Goal: Find specific page/section: Find specific page/section

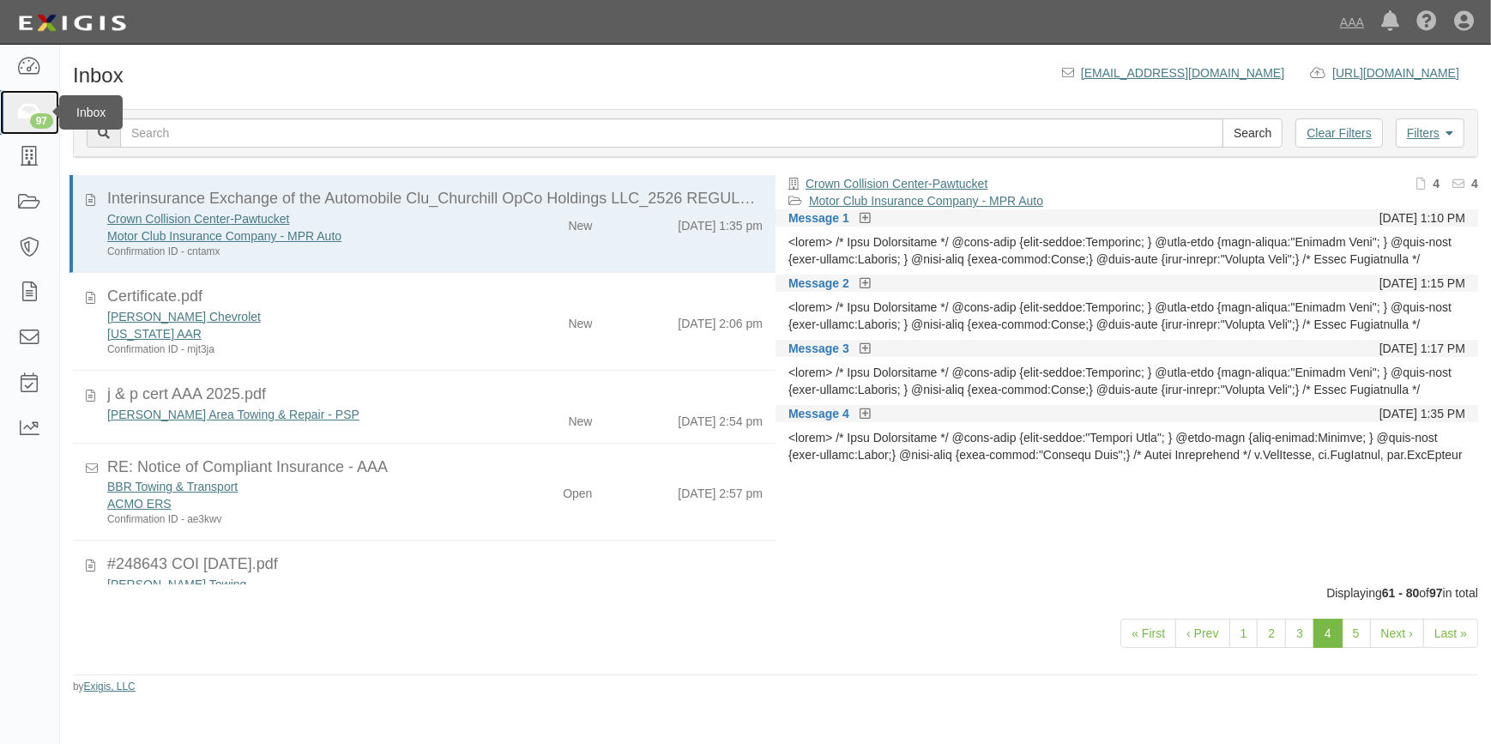
drag, startPoint x: 0, startPoint y: 0, endPoint x: 24, endPoint y: 119, distance: 121.6
click at [24, 119] on icon at bounding box center [29, 113] width 24 height 20
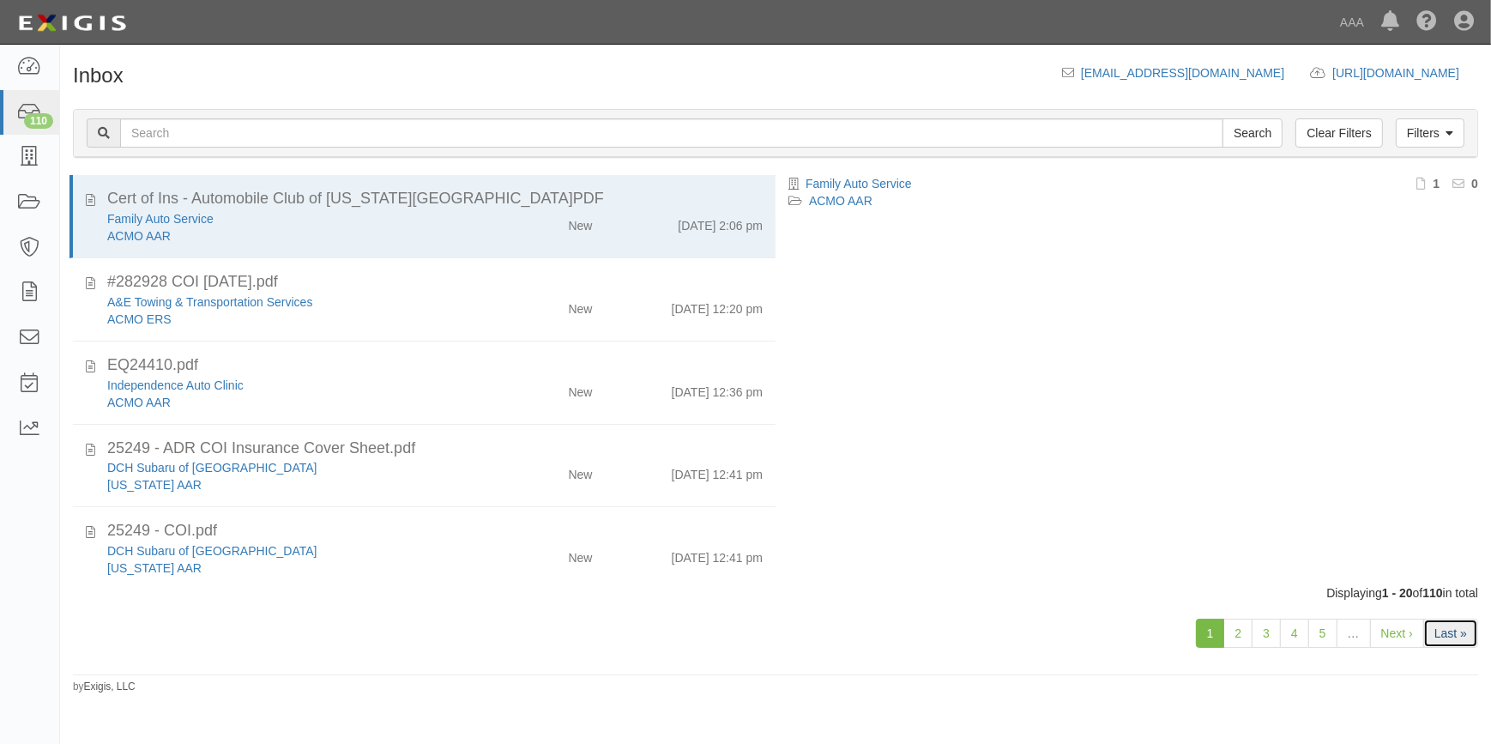
click at [1441, 634] on link "Last »" at bounding box center [1450, 632] width 55 height 29
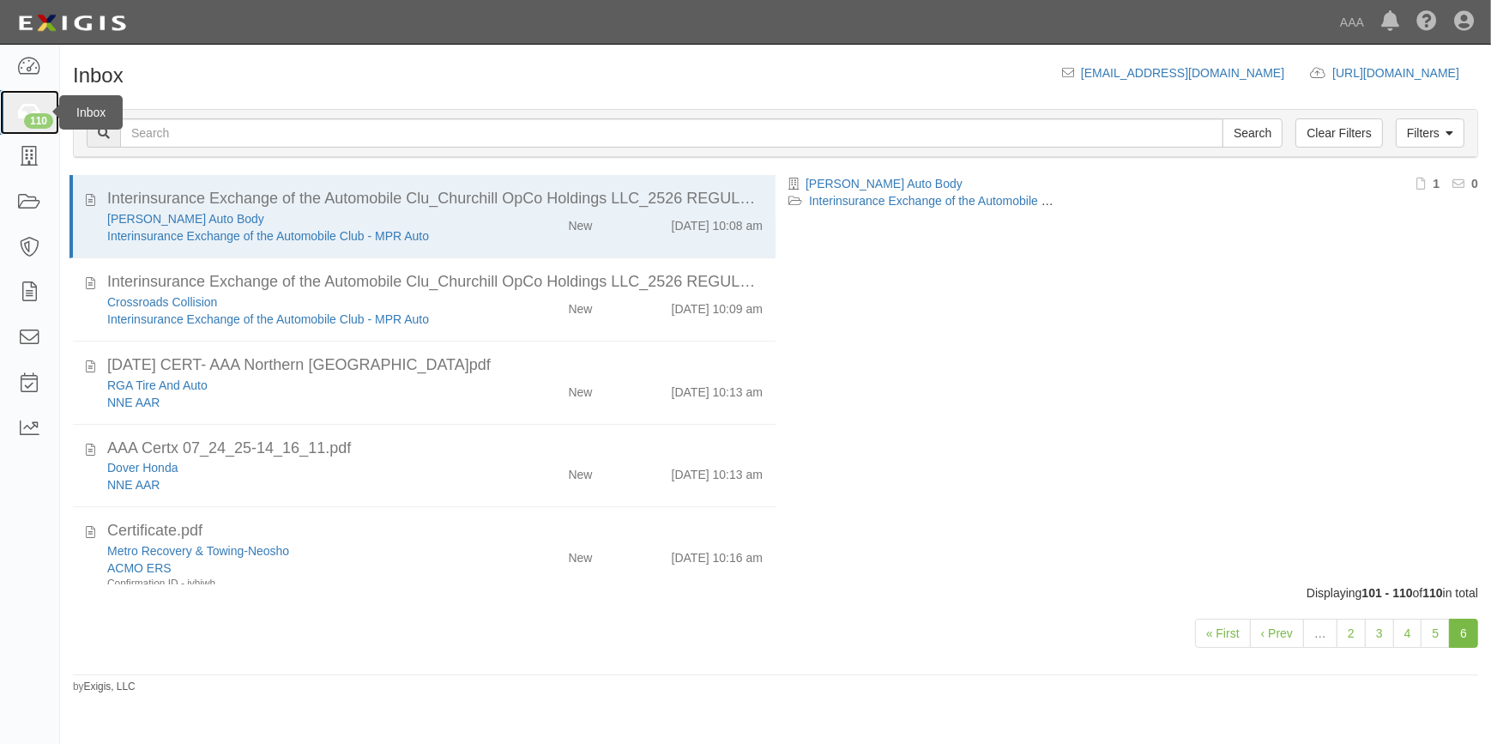
click at [33, 114] on div "110" at bounding box center [38, 120] width 29 height 15
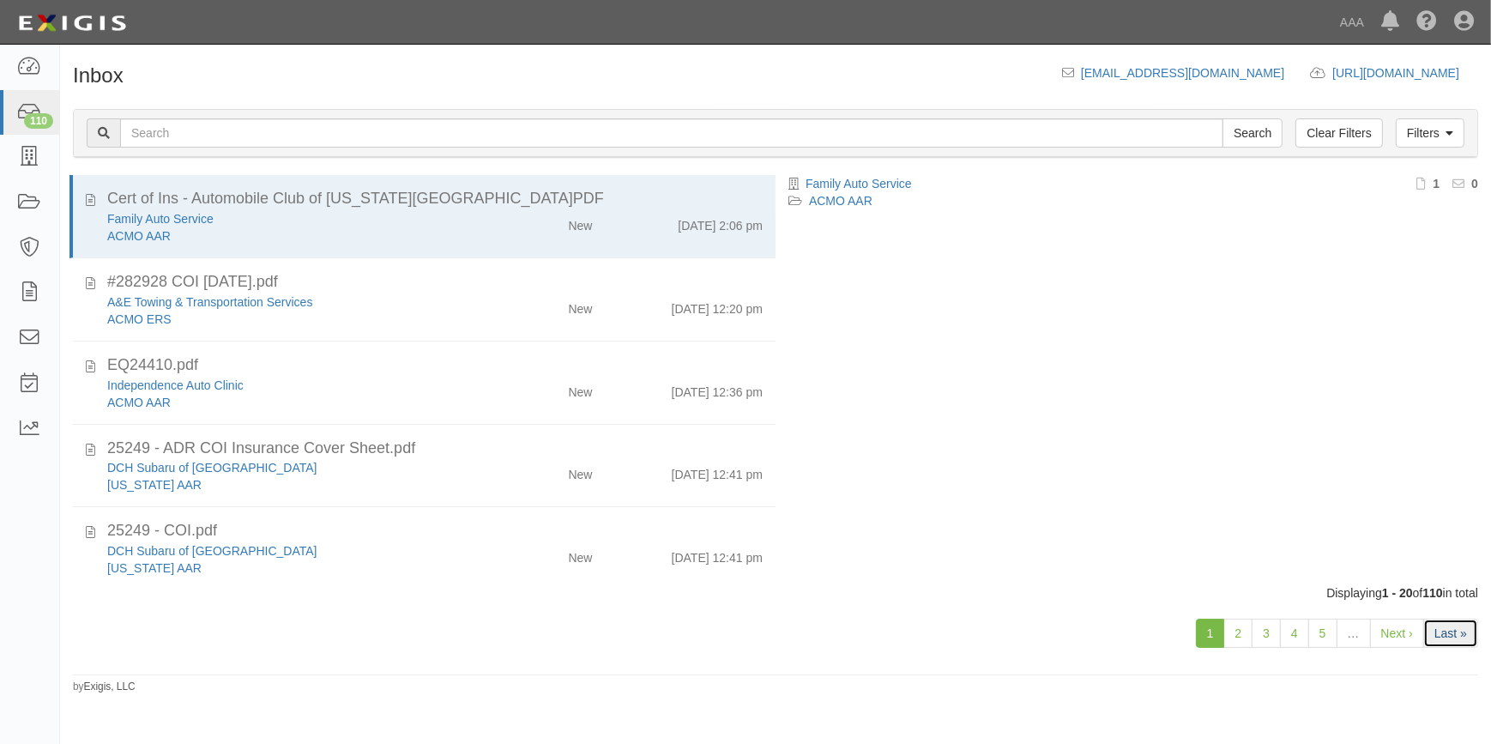
click at [1453, 634] on link "Last »" at bounding box center [1450, 632] width 55 height 29
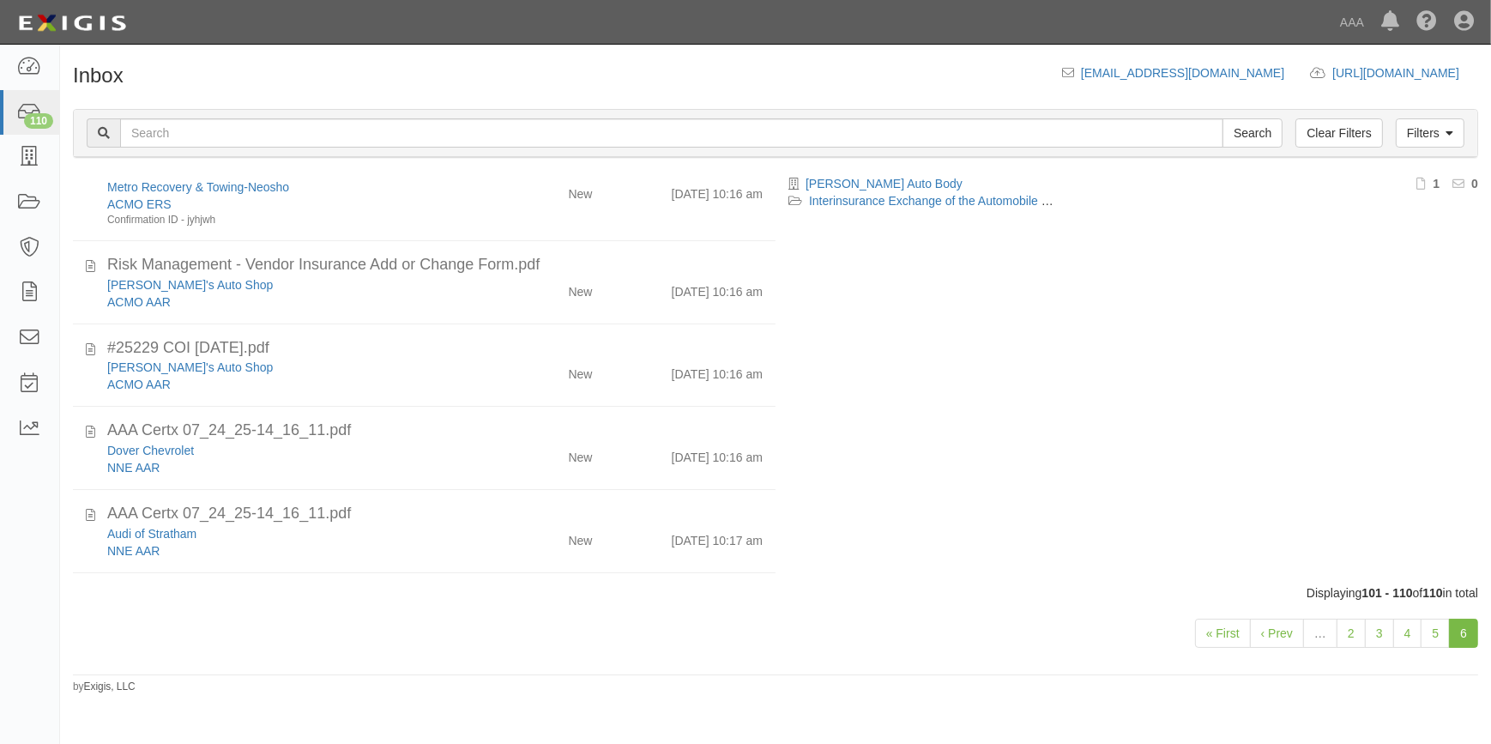
scroll to position [442, 0]
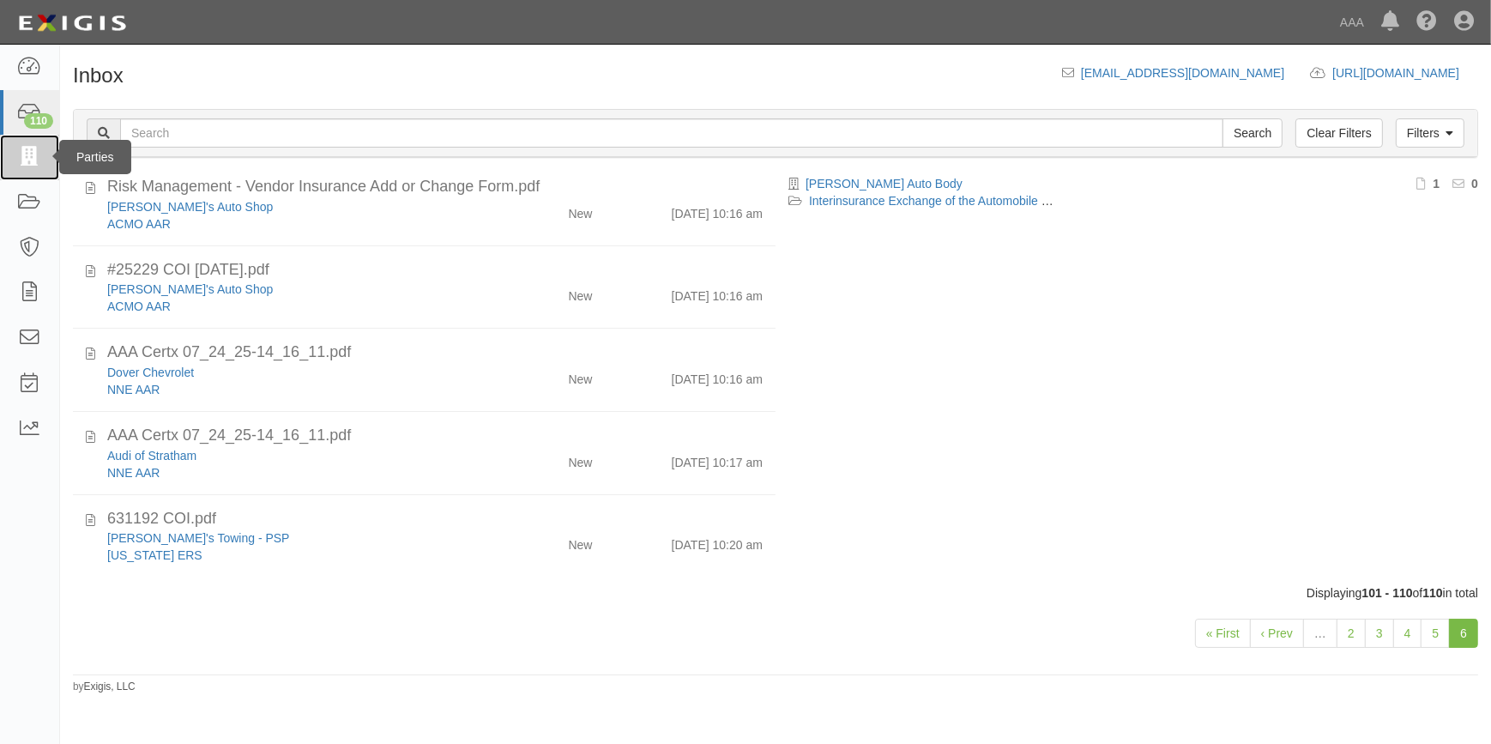
click at [27, 146] on link at bounding box center [29, 157] width 59 height 45
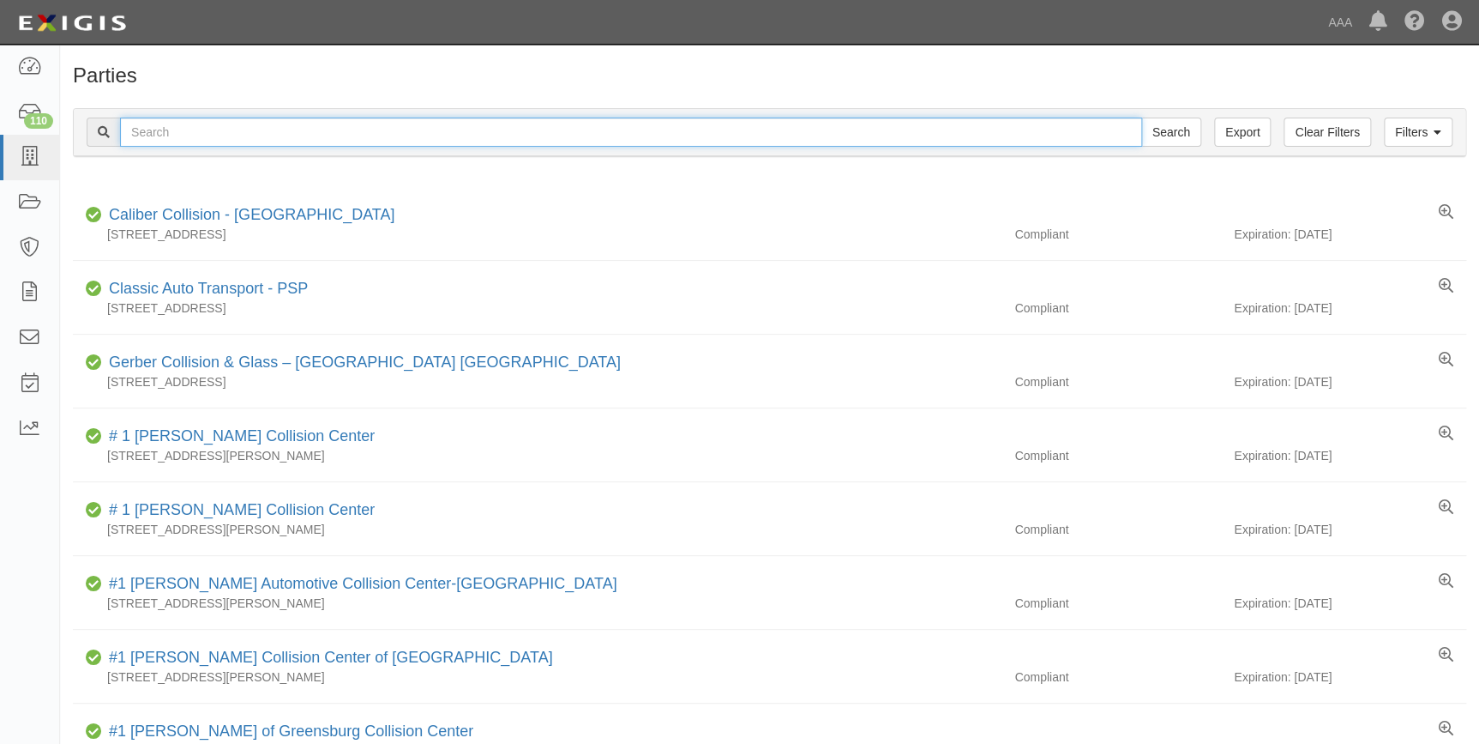
click at [257, 128] on input "text" at bounding box center [631, 131] width 1022 height 29
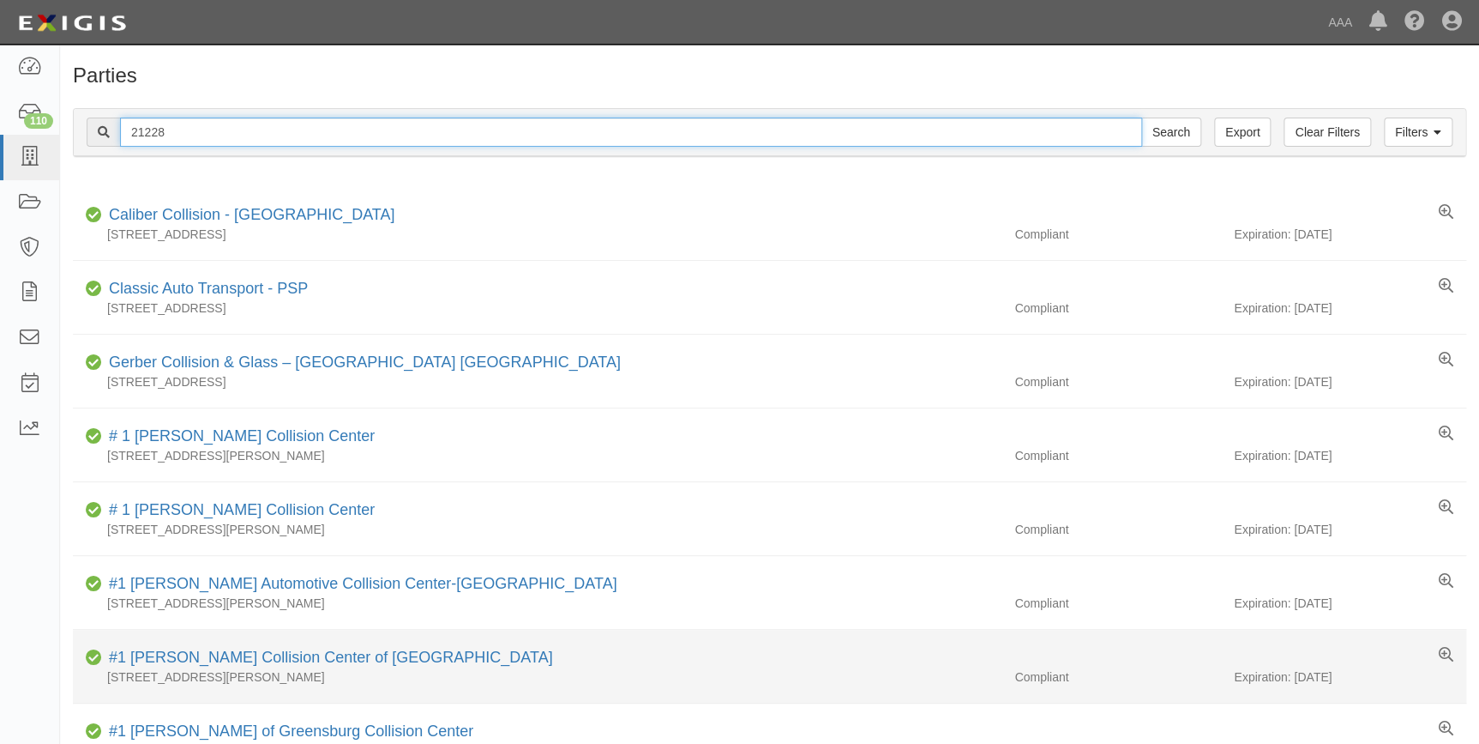
type input "21228"
click at [1141, 117] on input "Search" at bounding box center [1171, 131] width 60 height 29
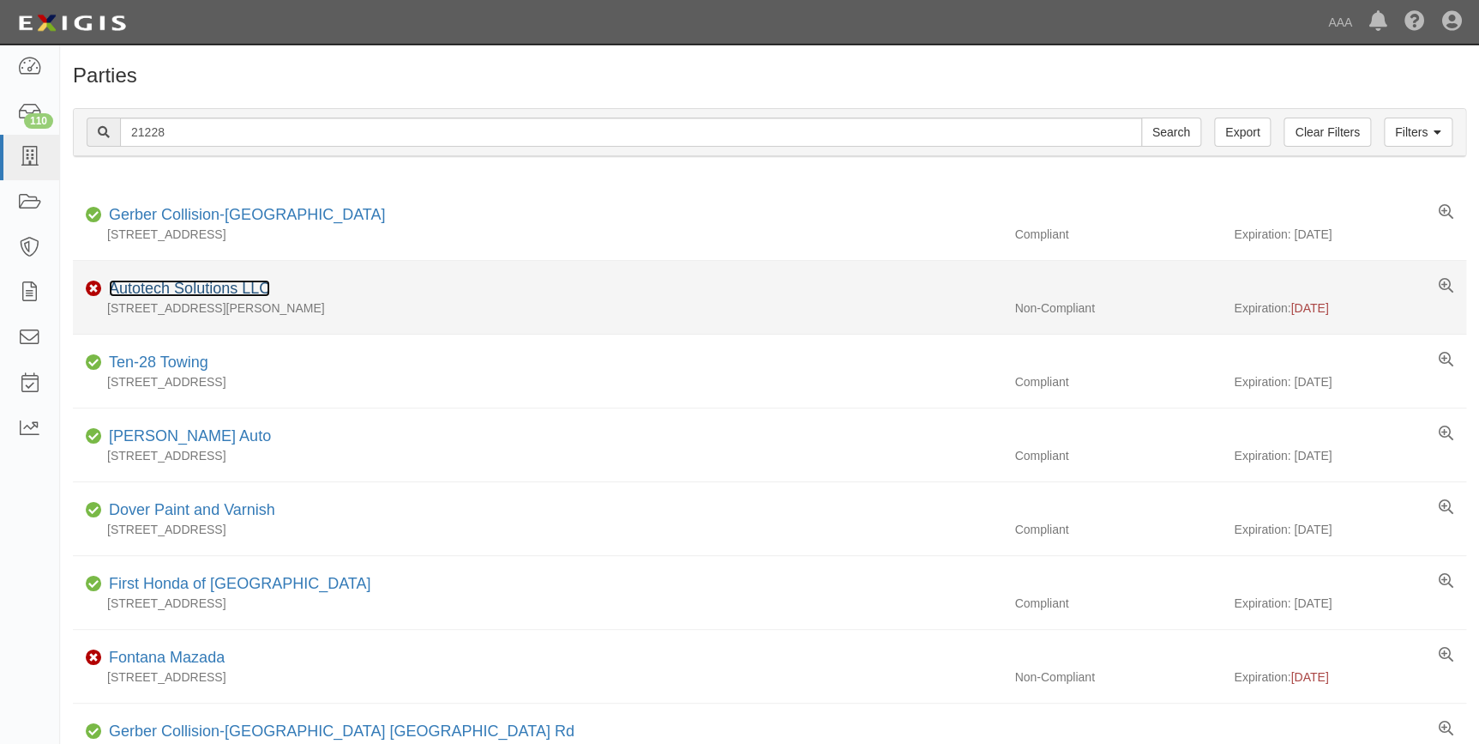
click at [201, 286] on link "Autotech Solutions LLC" at bounding box center [189, 288] width 161 height 17
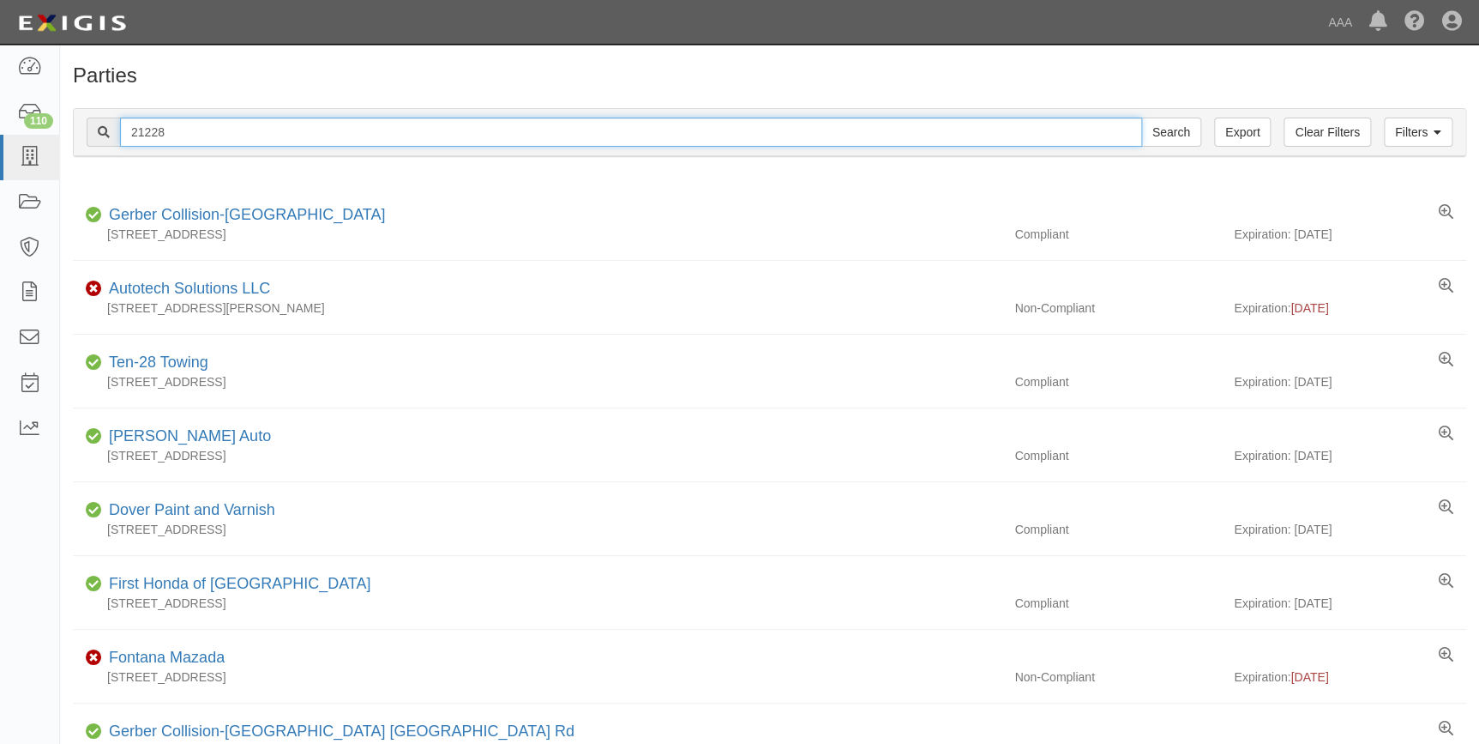
drag, startPoint x: 272, startPoint y: 135, endPoint x: 111, endPoint y: 164, distance: 163.0
click at [111, 146] on div "21228 Search" at bounding box center [644, 131] width 1115 height 29
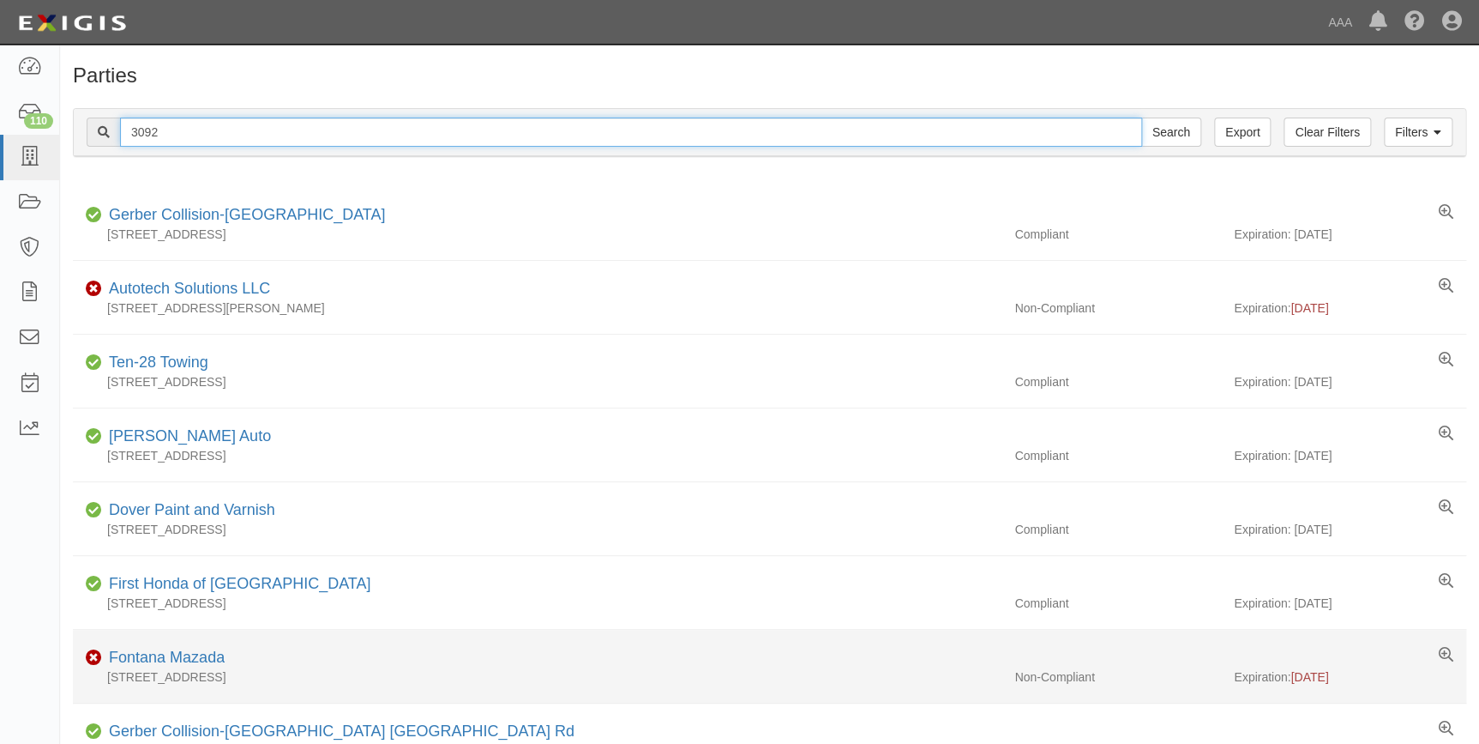
type input "3092"
click at [1141, 117] on input "Search" at bounding box center [1171, 131] width 60 height 29
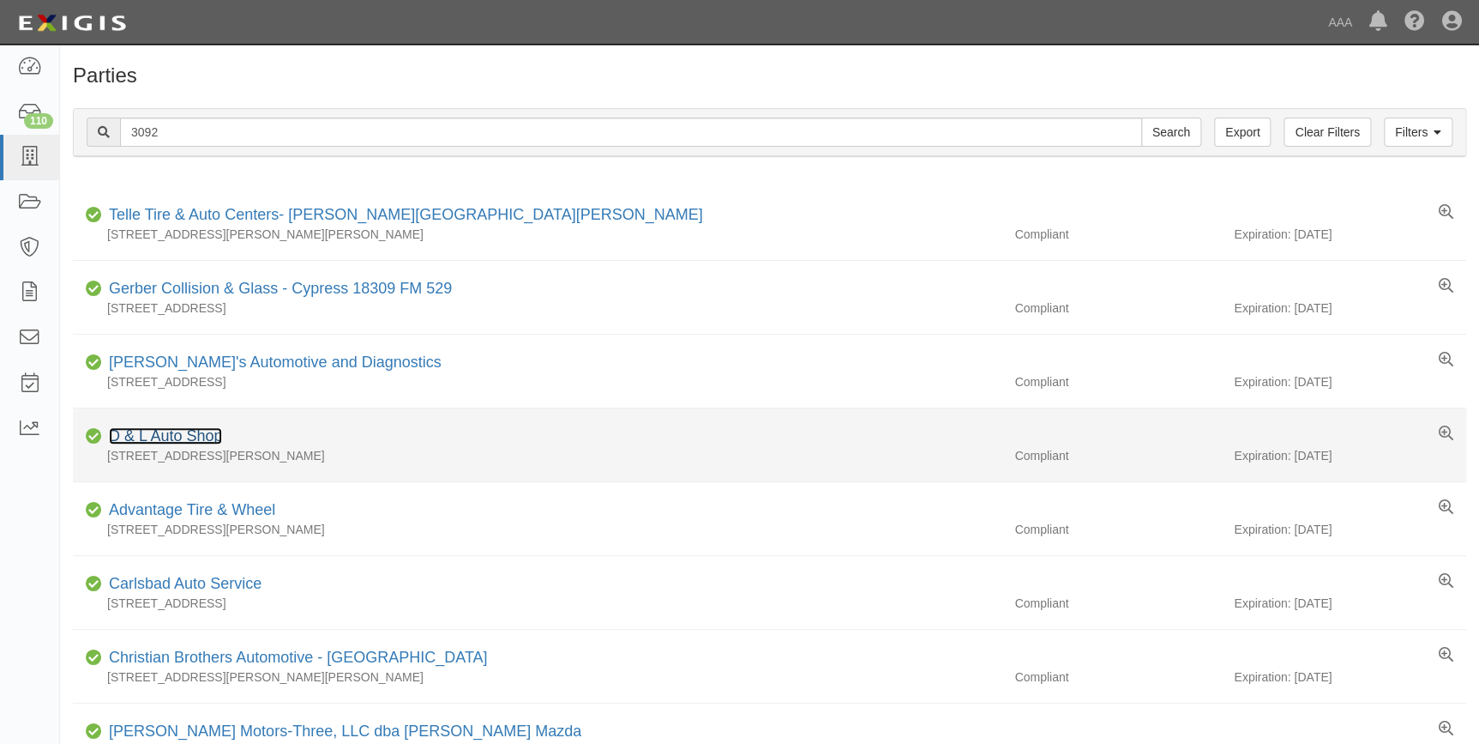
click at [180, 436] on link "D & L Auto Shop" at bounding box center [165, 435] width 113 height 17
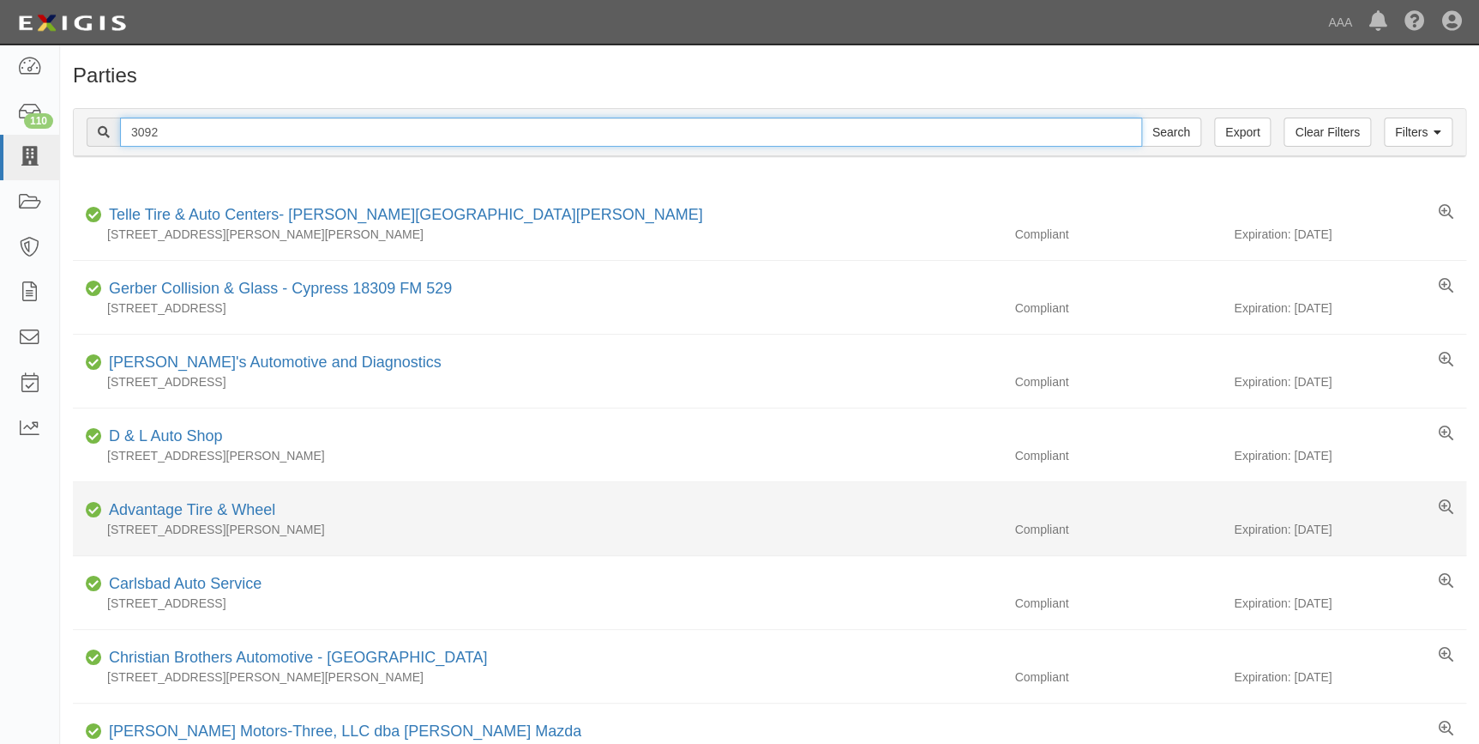
drag, startPoint x: 235, startPoint y: 125, endPoint x: 641, endPoint y: 539, distance: 579.8
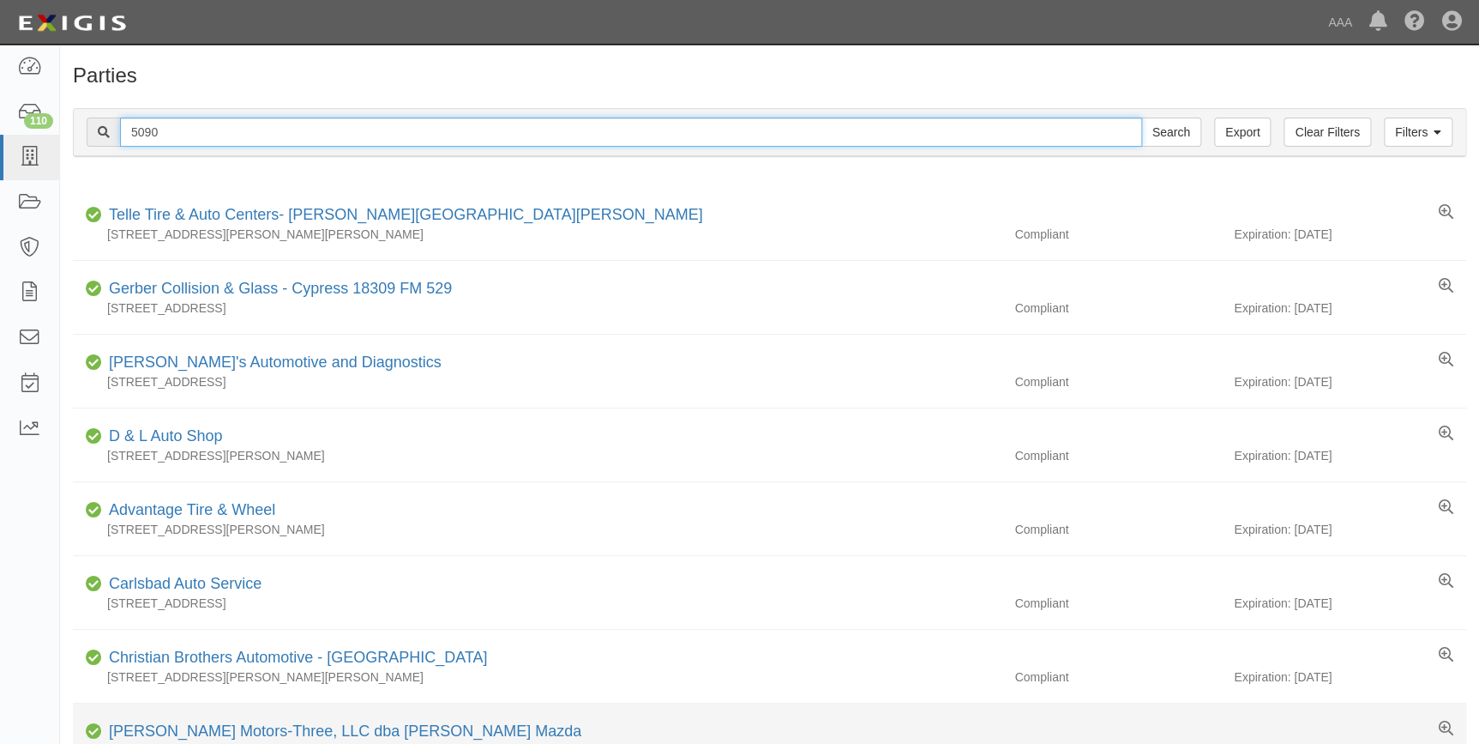
click at [1141, 117] on input "Search" at bounding box center [1171, 131] width 60 height 29
type input "5090+"
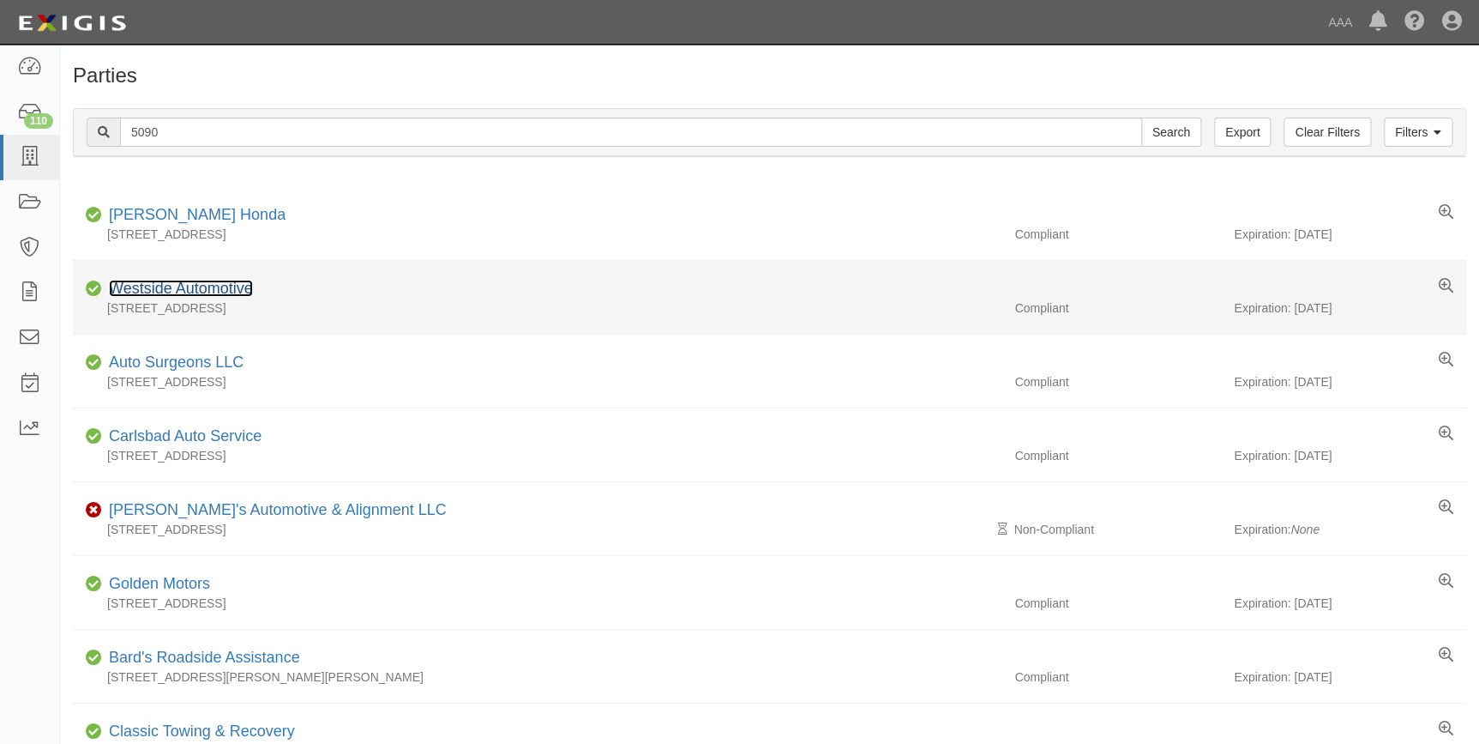
click at [190, 291] on link "Westside Automotive" at bounding box center [181, 288] width 144 height 17
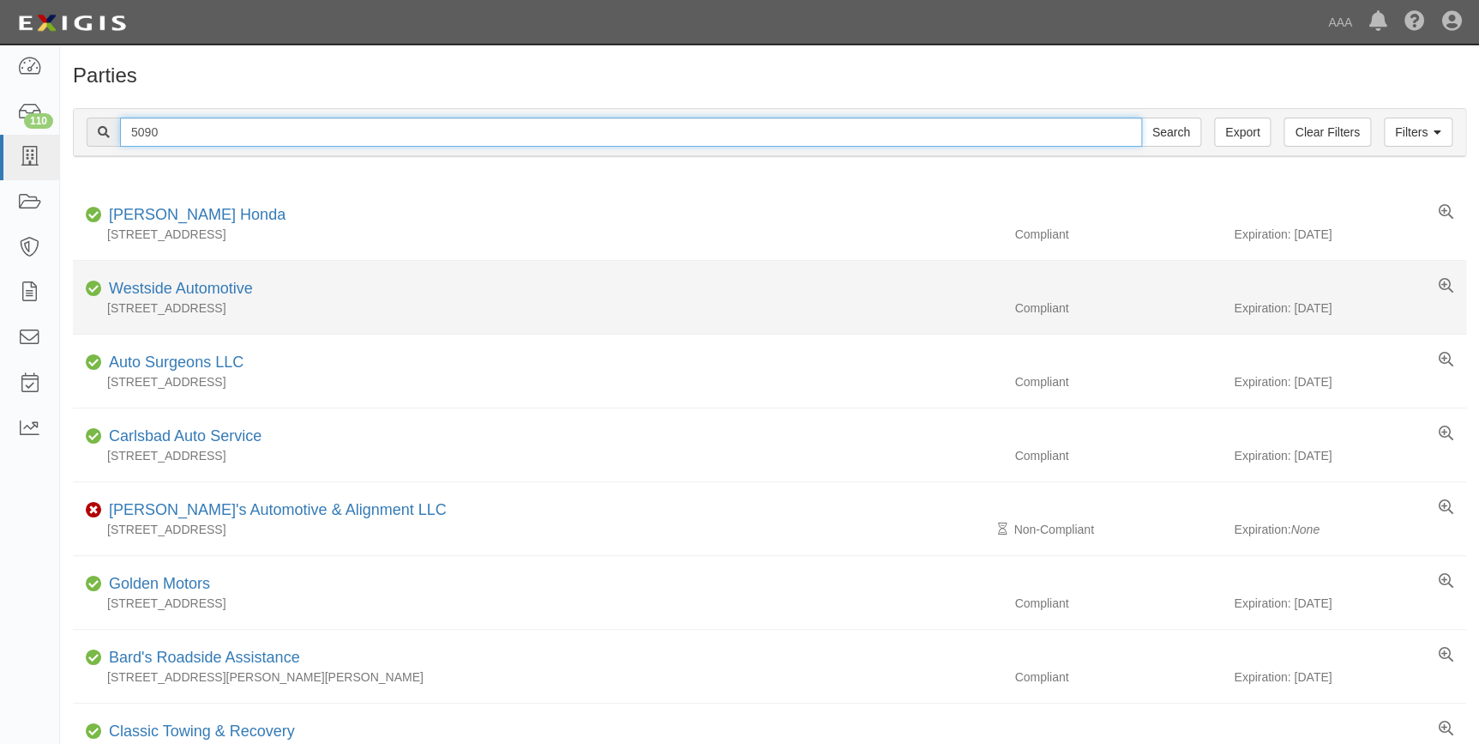
drag, startPoint x: 184, startPoint y: 142, endPoint x: 170, endPoint y: 300, distance: 158.4
click at [64, 146] on div "Filters Clear Filters Export 5090 Search Filters Compliance Status Compliant No…" at bounding box center [769, 134] width 1419 height 79
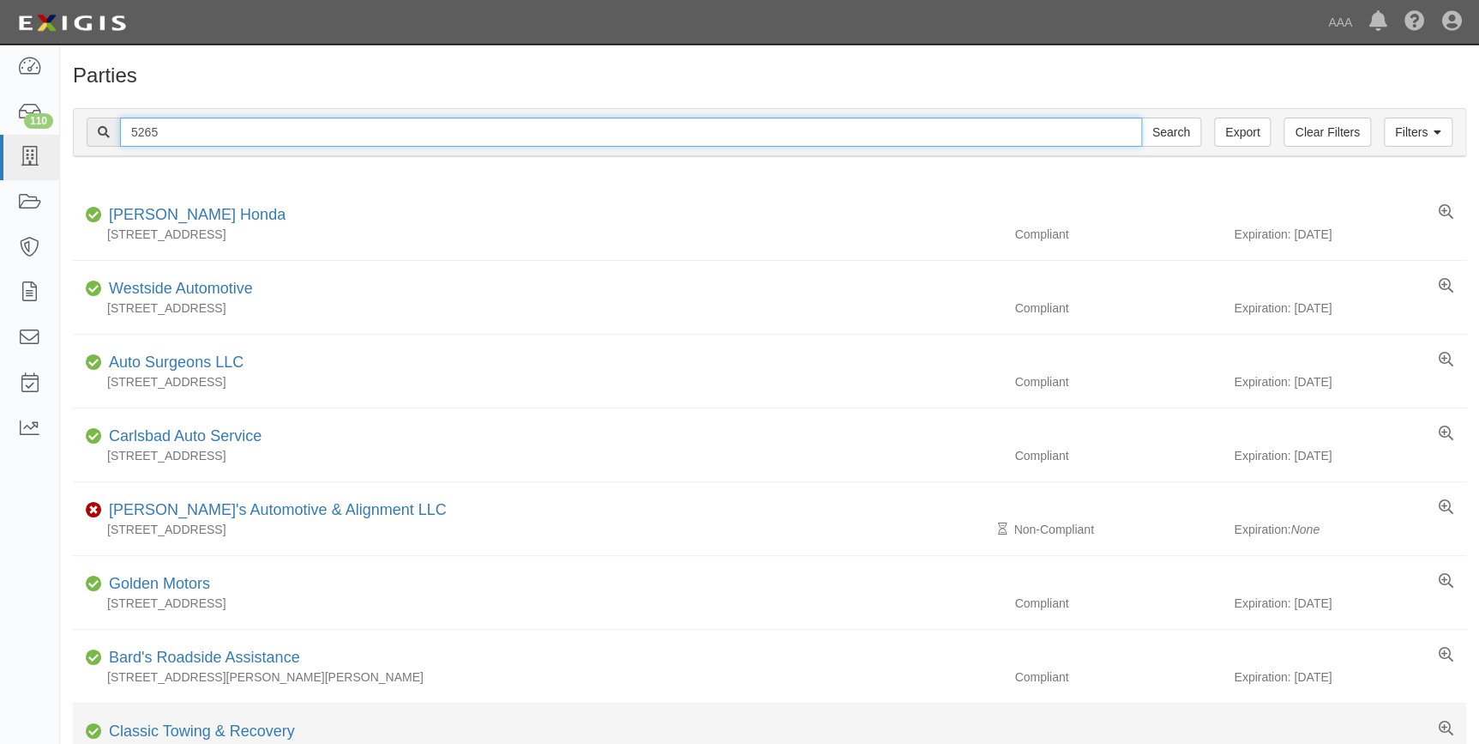
type input "5265"
click at [1141, 117] on input "Search" at bounding box center [1171, 131] width 60 height 29
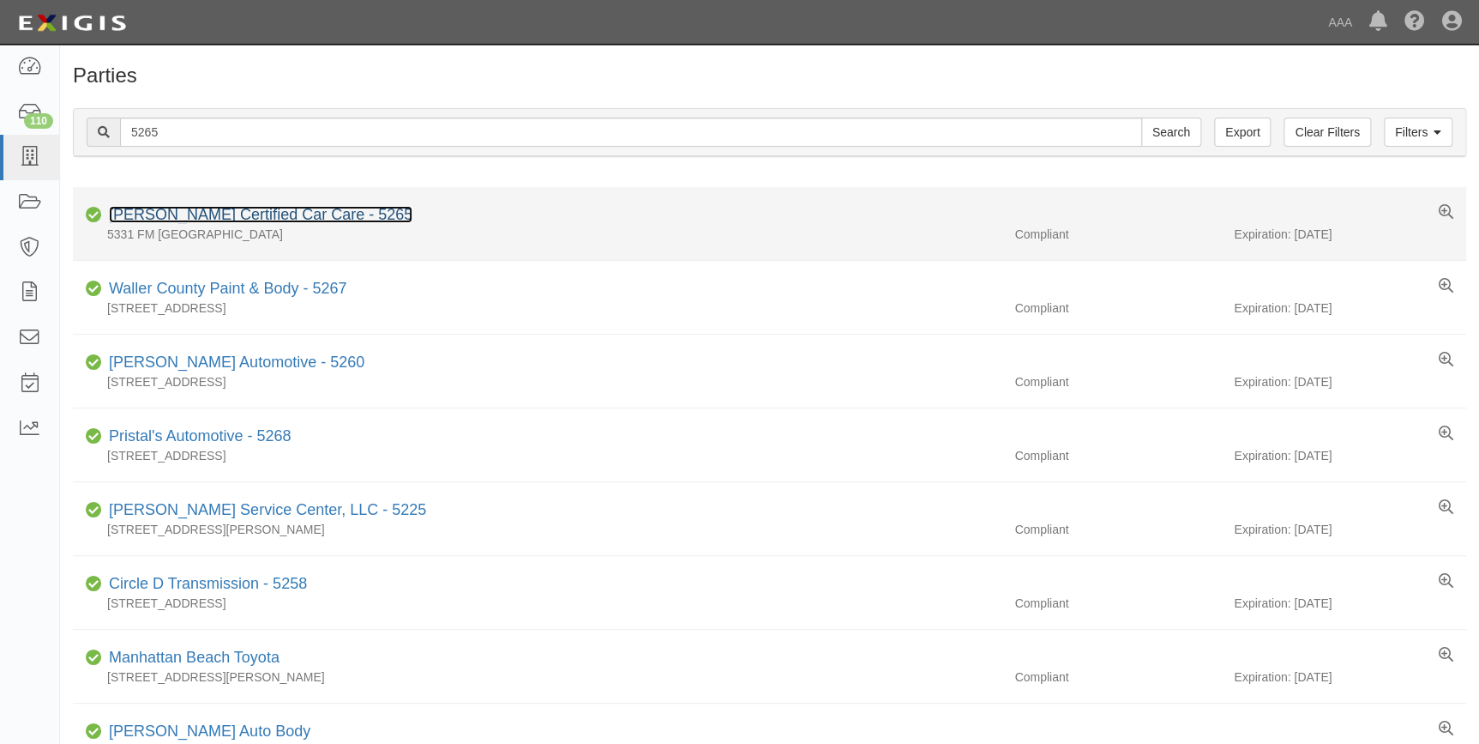
click at [242, 214] on link "[PERSON_NAME] Certified Car Care - 5265" at bounding box center [261, 214] width 304 height 17
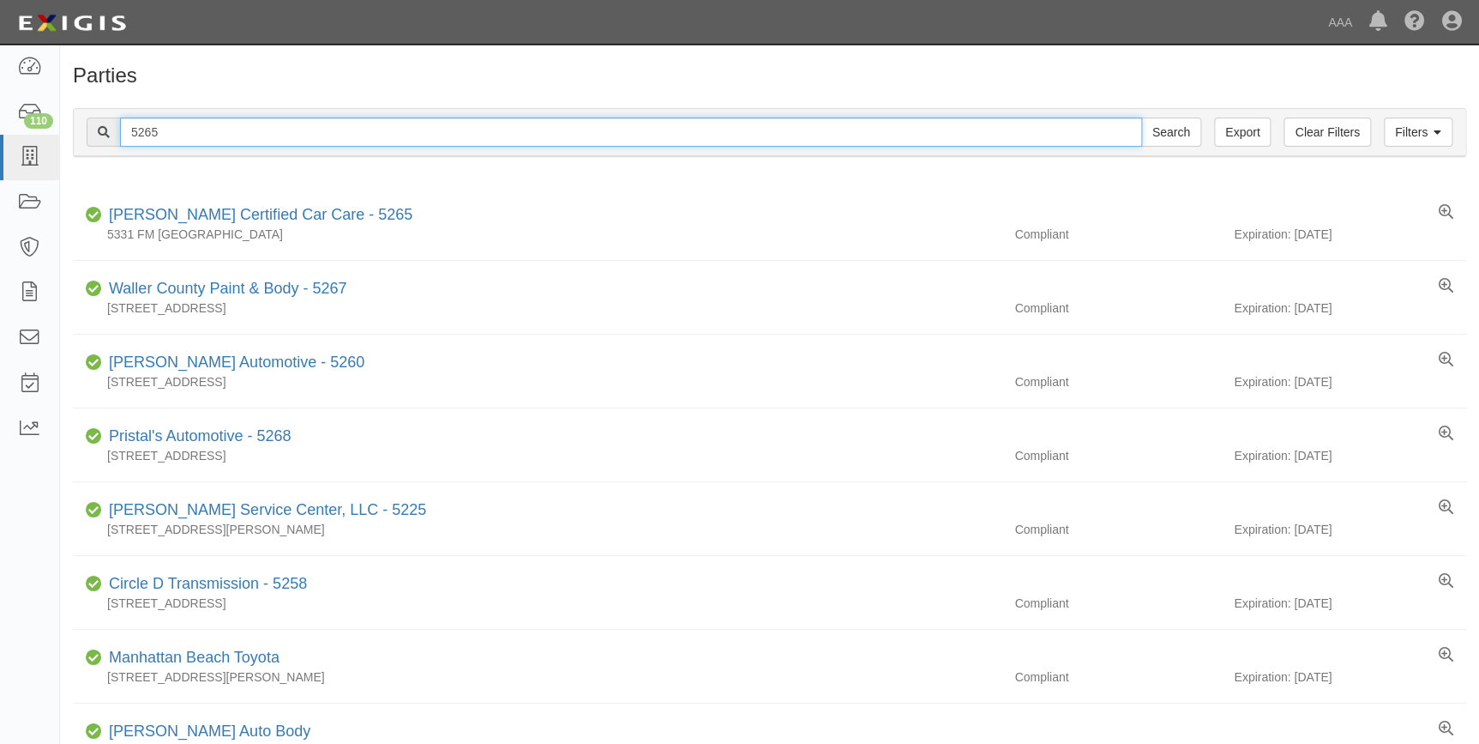
drag, startPoint x: 103, startPoint y: 148, endPoint x: 131, endPoint y: 185, distance: 47.2
click at [93, 148] on div "Filters Clear Filters Export 5265 Search Filters" at bounding box center [770, 132] width 1392 height 47
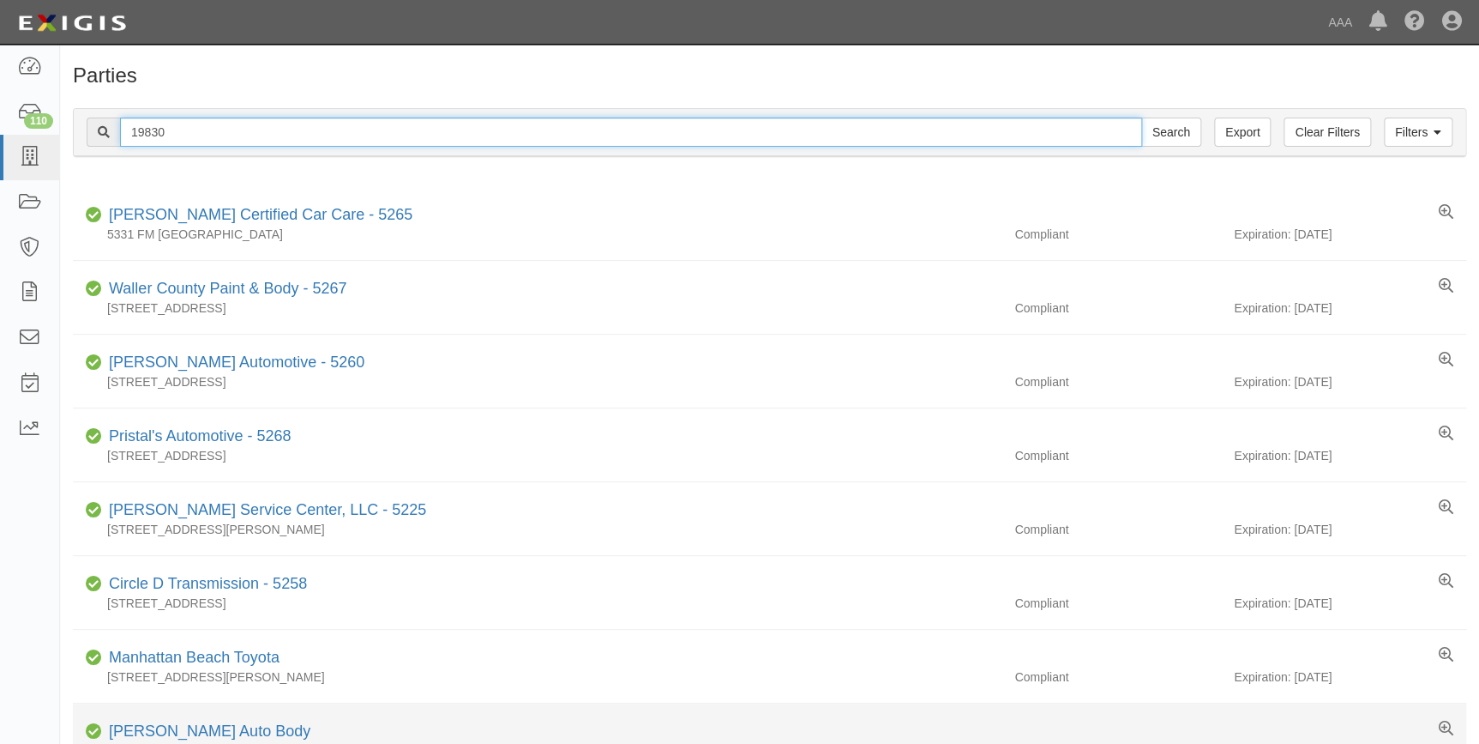
type input "19830"
click at [1141, 117] on input "Search" at bounding box center [1171, 131] width 60 height 29
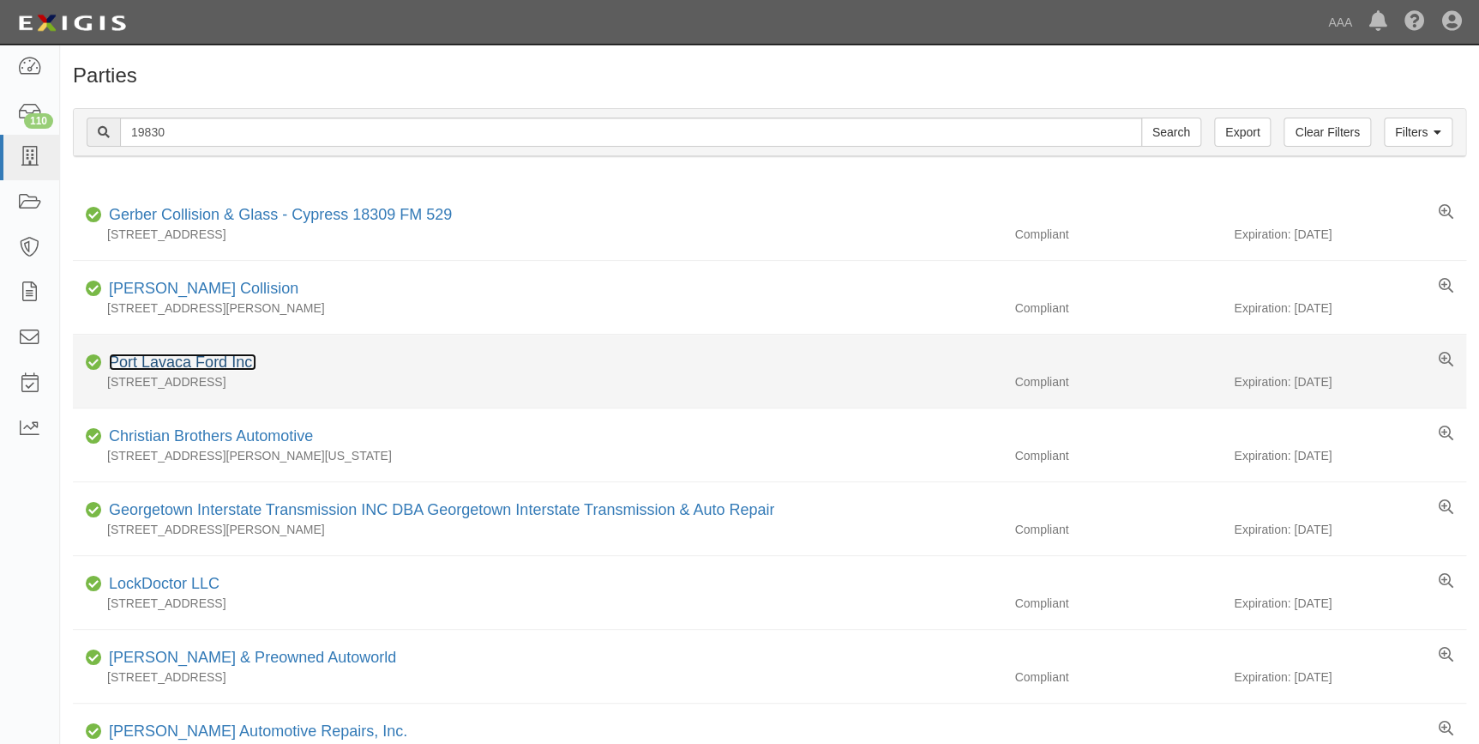
click at [213, 364] on link "Port Lavaca Ford Inc." at bounding box center [183, 361] width 148 height 17
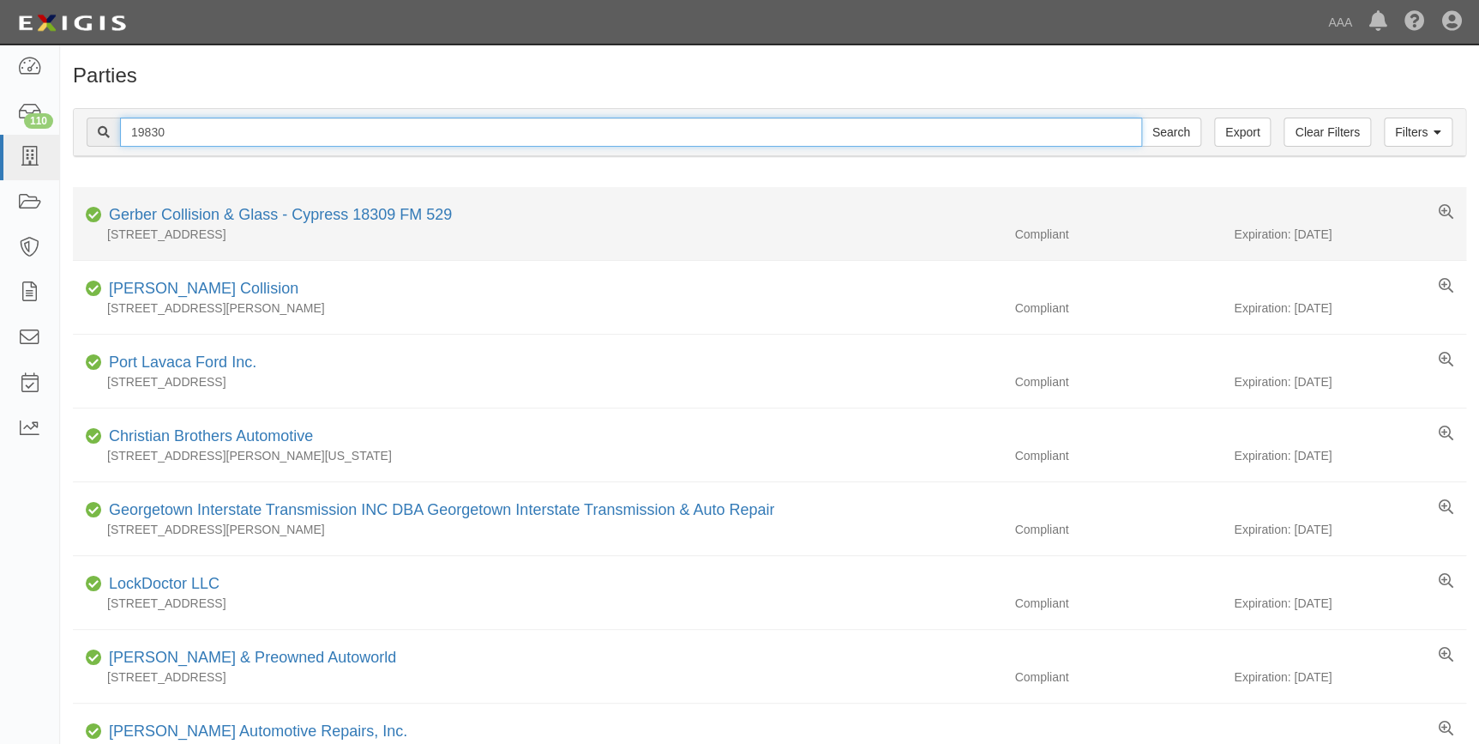
drag, startPoint x: 179, startPoint y: 138, endPoint x: 160, endPoint y: 245, distance: 109.0
click at [70, 153] on div "Filters Clear Filters Export 19830 Search Filters Compliance Status Compliant N…" at bounding box center [769, 134] width 1419 height 79
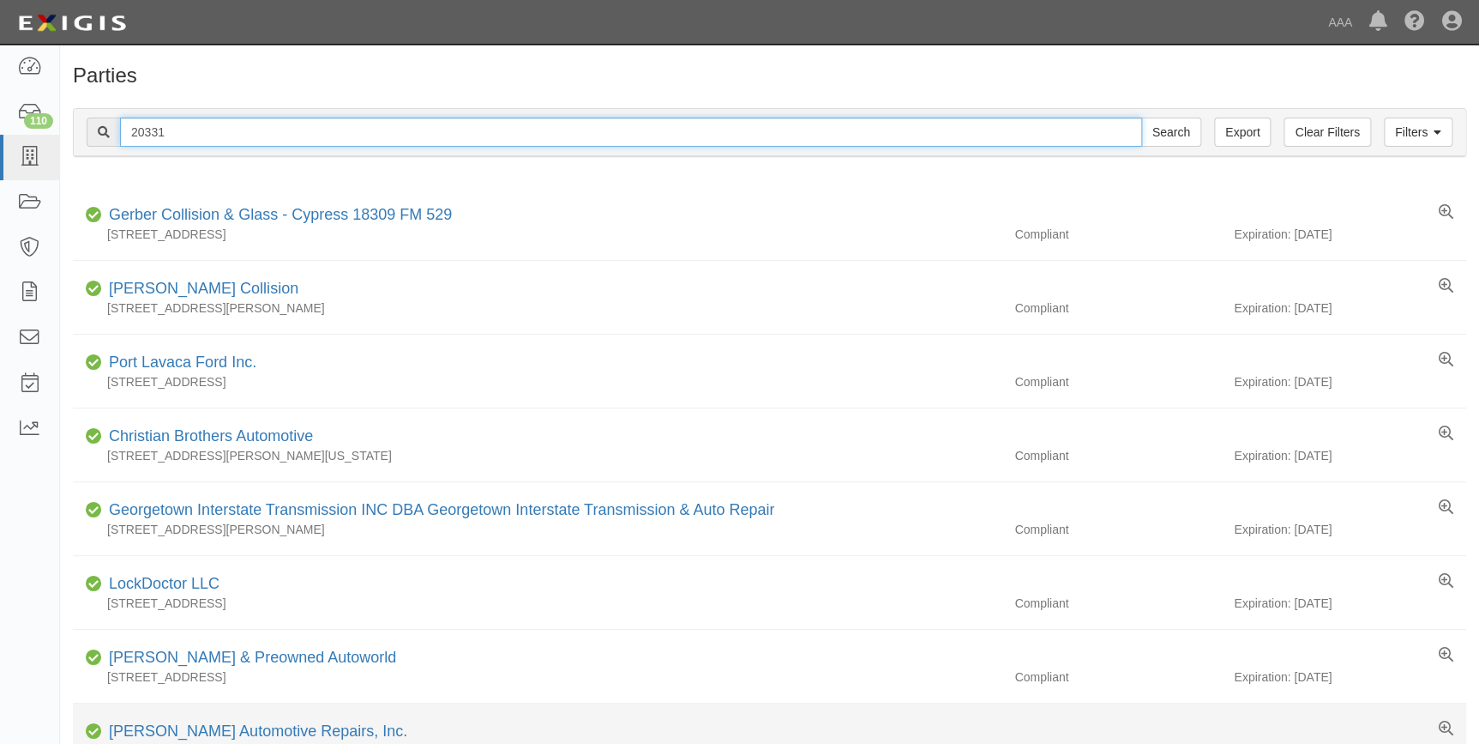
type input "20331"
click at [1141, 117] on input "Search" at bounding box center [1171, 131] width 60 height 29
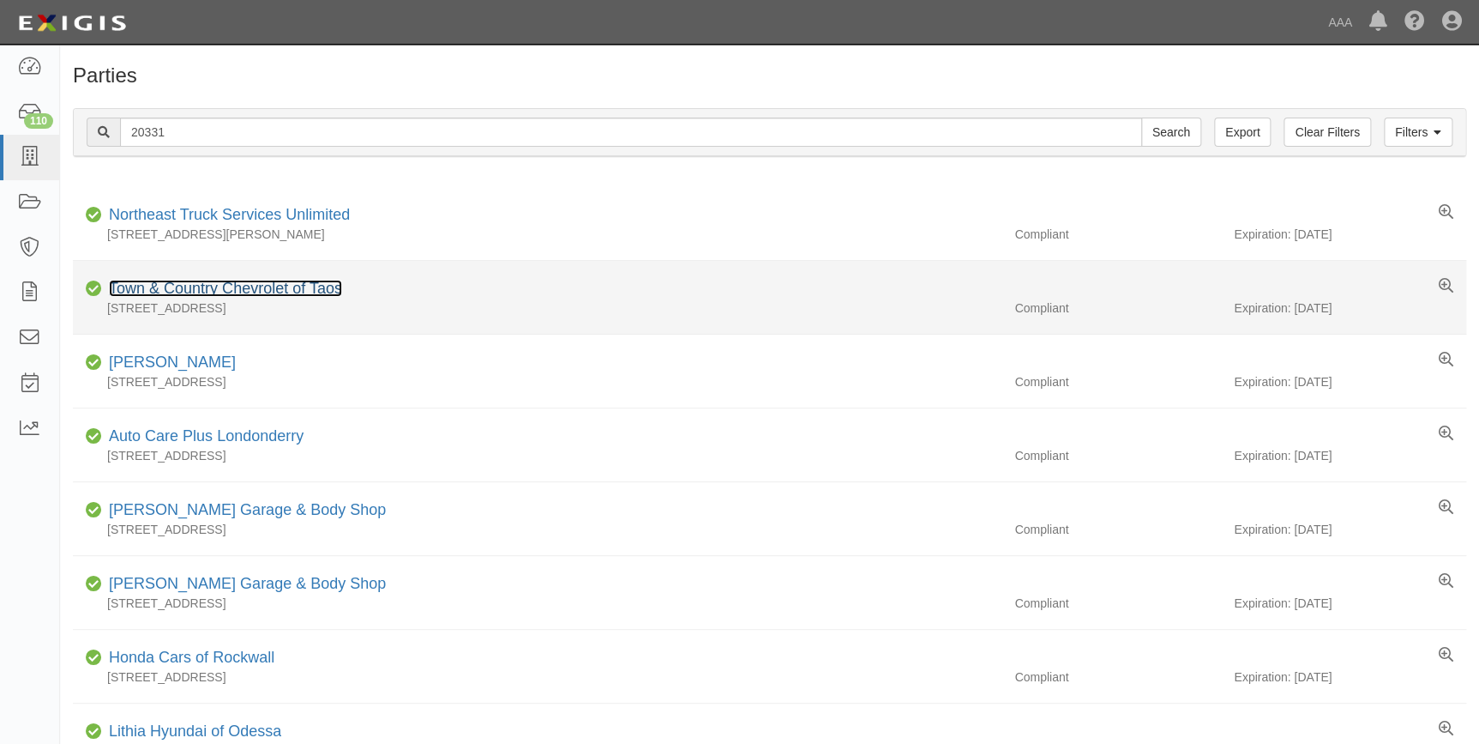
click at [271, 287] on link "Town & Country Chevrolet of Taos" at bounding box center [225, 288] width 233 height 17
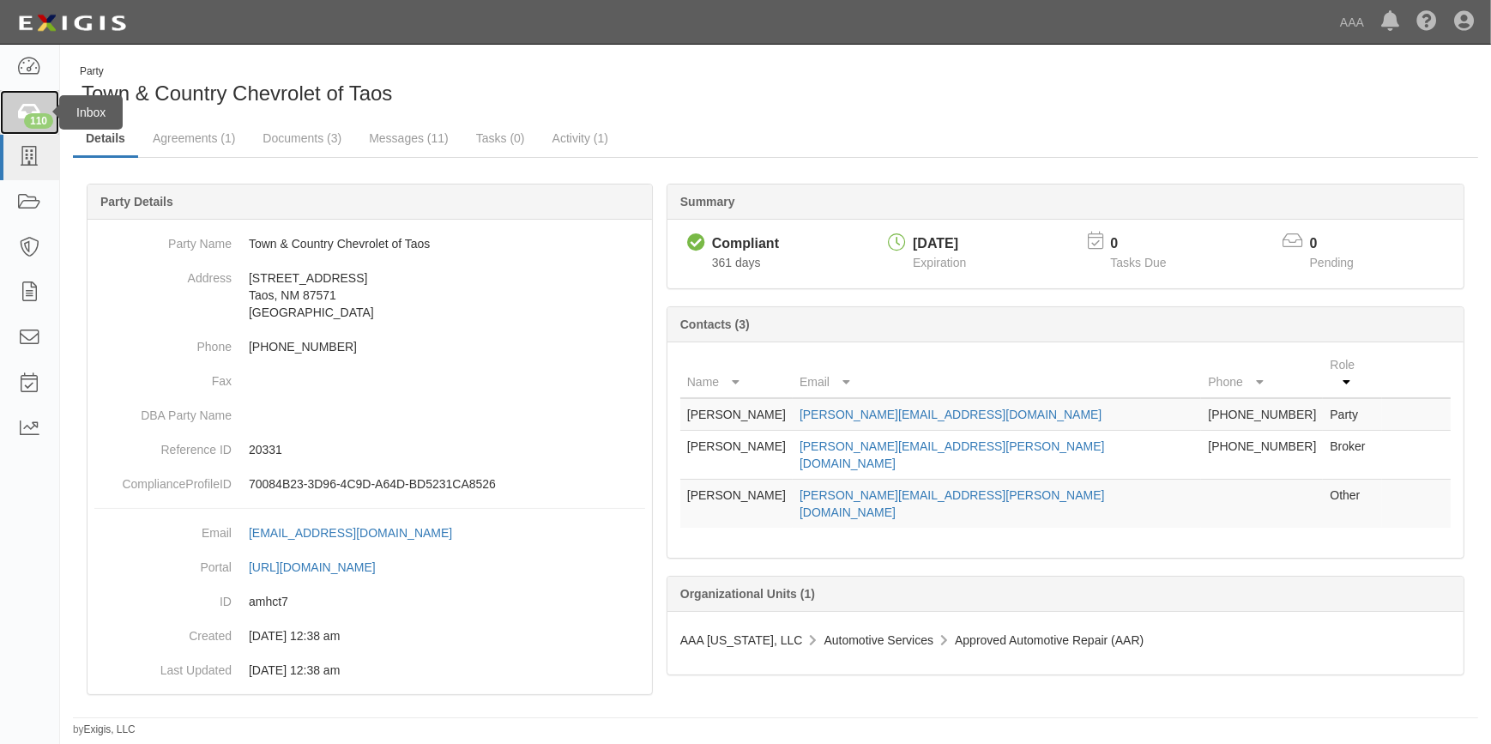
click at [33, 119] on div "110" at bounding box center [38, 120] width 29 height 15
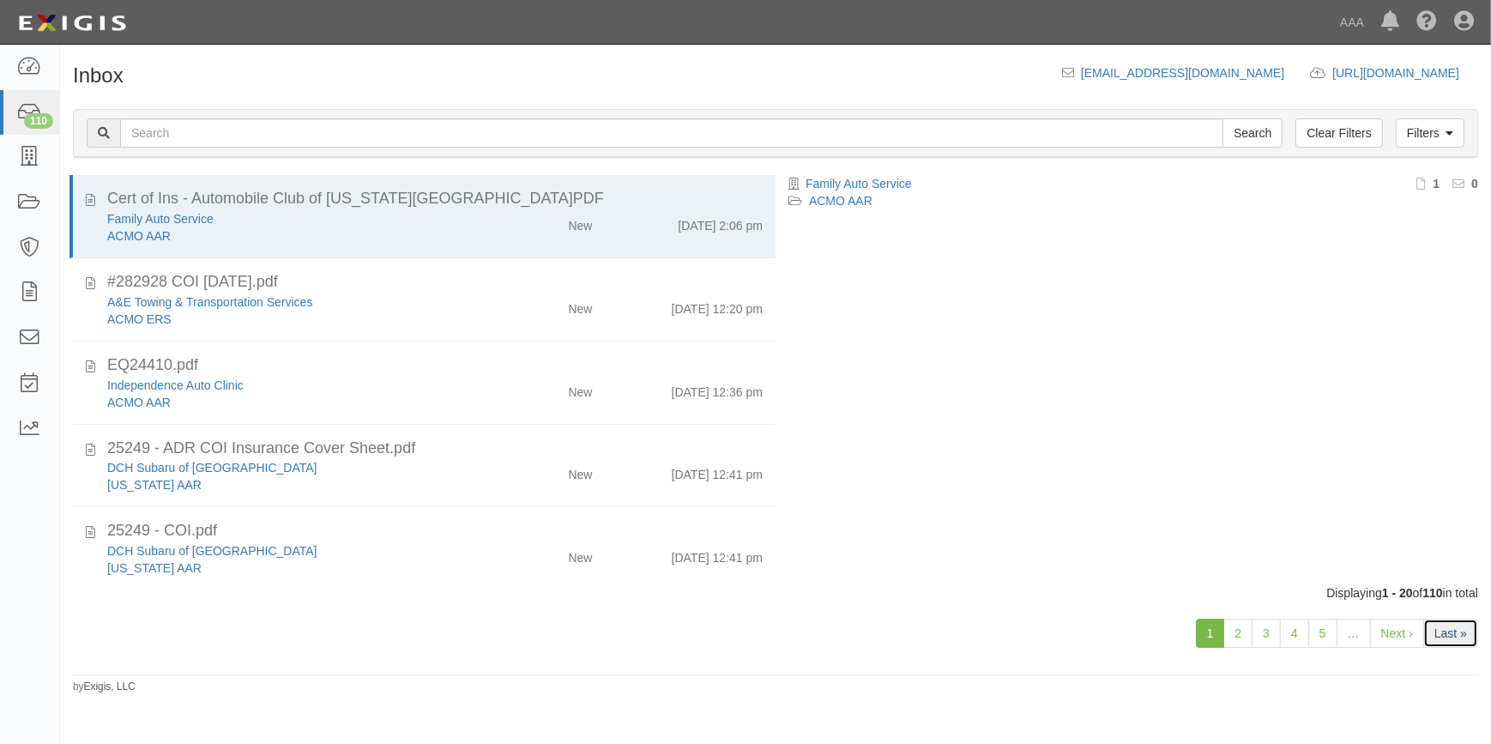
click at [1460, 632] on link "Last »" at bounding box center [1450, 632] width 55 height 29
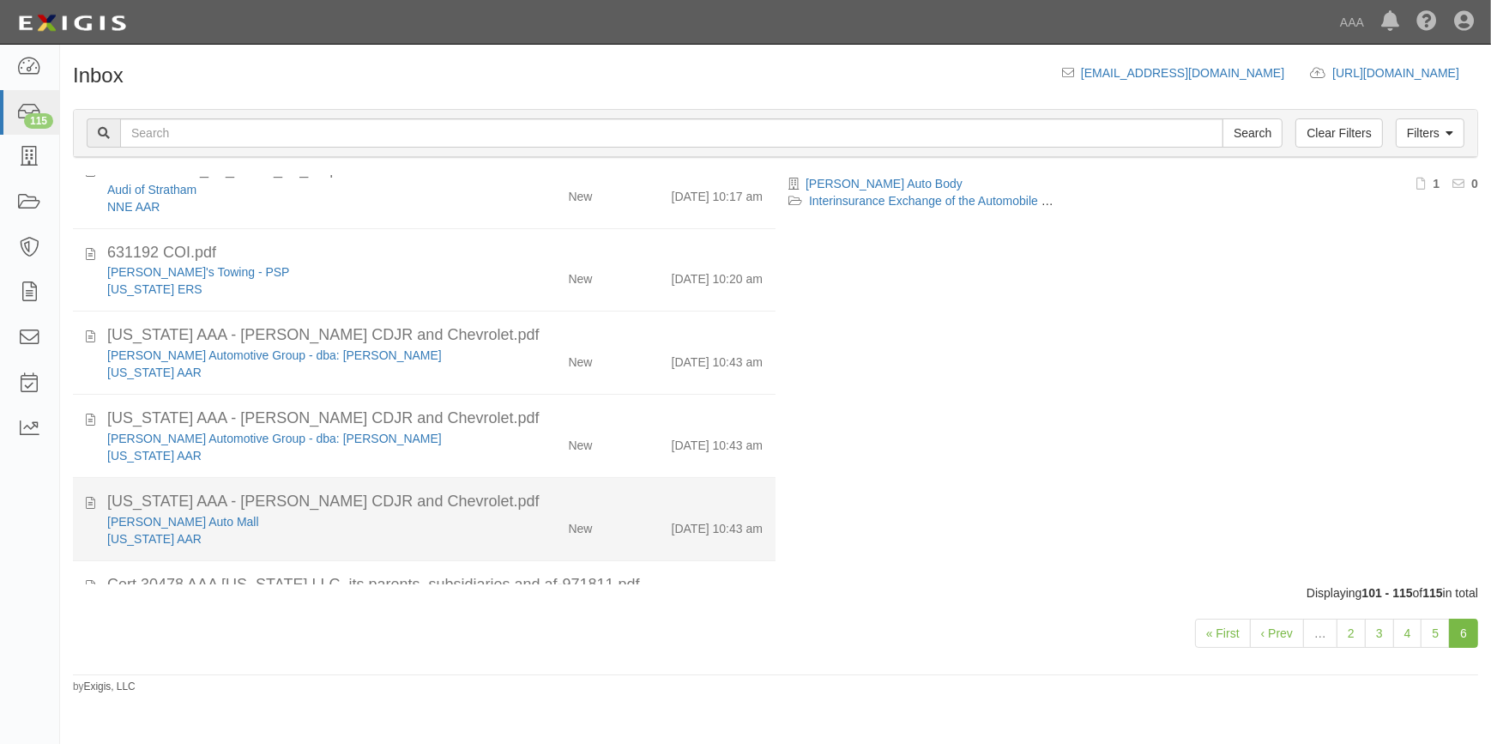
scroll to position [704, 0]
